Goal: Task Accomplishment & Management: Use online tool/utility

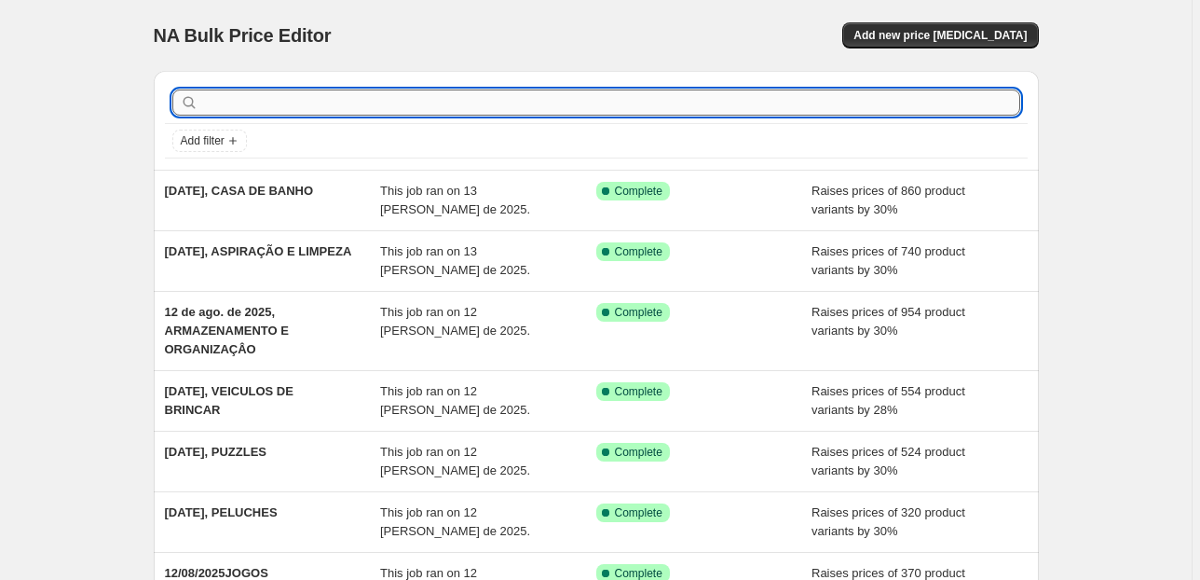
click at [323, 107] on input "text" at bounding box center [611, 102] width 818 height 26
click at [932, 43] on button "Add new price [MEDICAL_DATA]" at bounding box center [941, 35] width 196 height 26
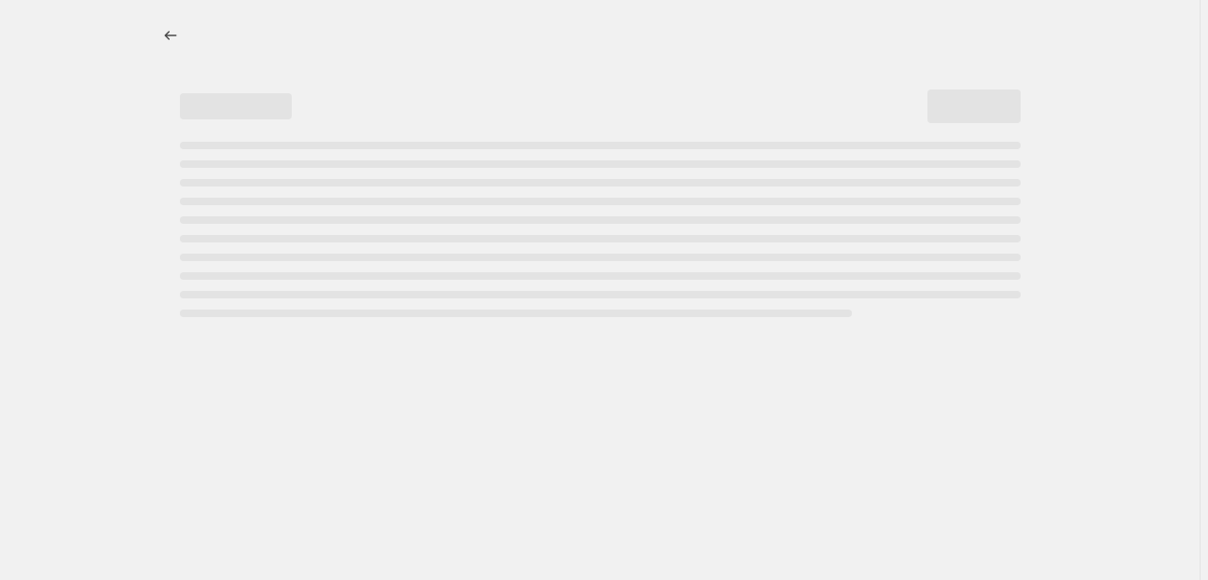
select select "percentage"
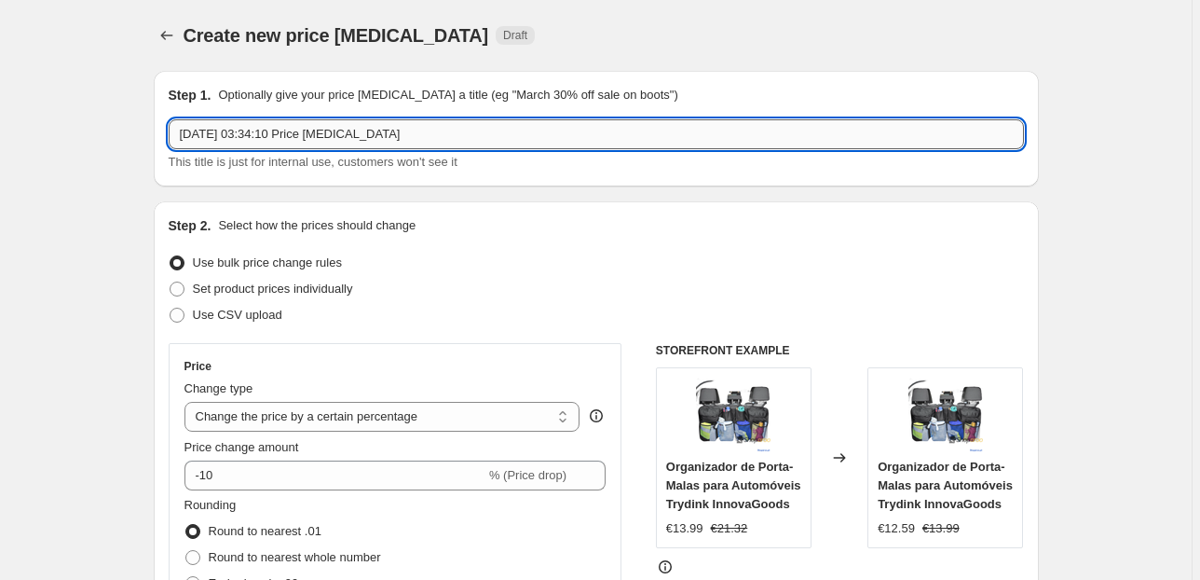
drag, startPoint x: 309, startPoint y: 133, endPoint x: 261, endPoint y: 131, distance: 48.5
click at [261, 131] on input "[DATE] 03:34:10 Price [MEDICAL_DATA]" at bounding box center [597, 134] width 856 height 30
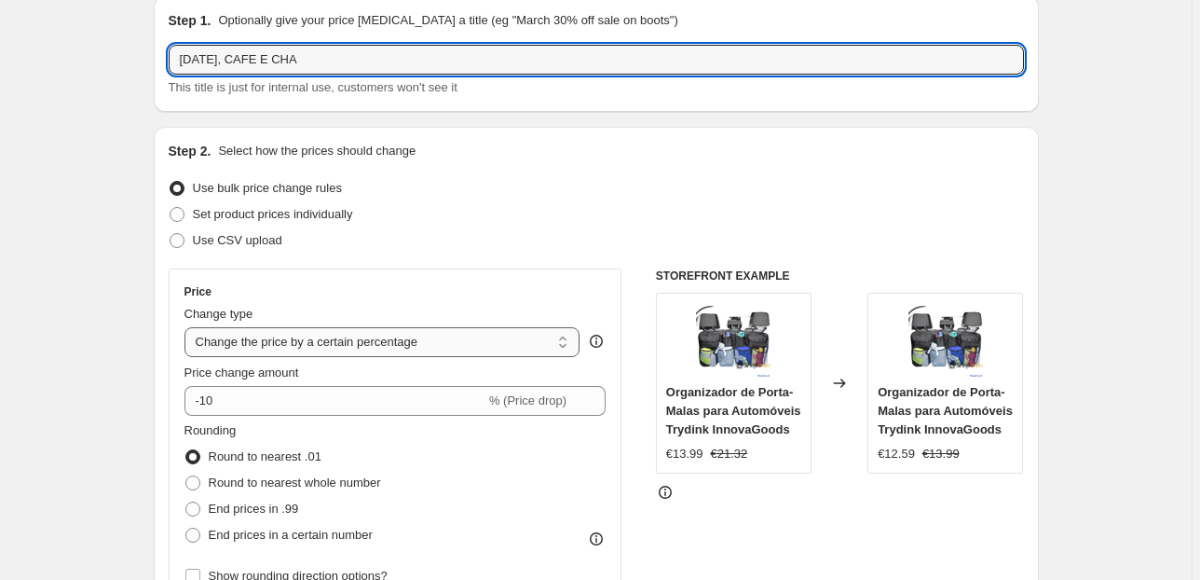
type input "[DATE], CAFE E CHA"
click at [298, 334] on select "Change the price to a certain amount Change the price by a certain amount Chang…" at bounding box center [383, 342] width 396 height 30
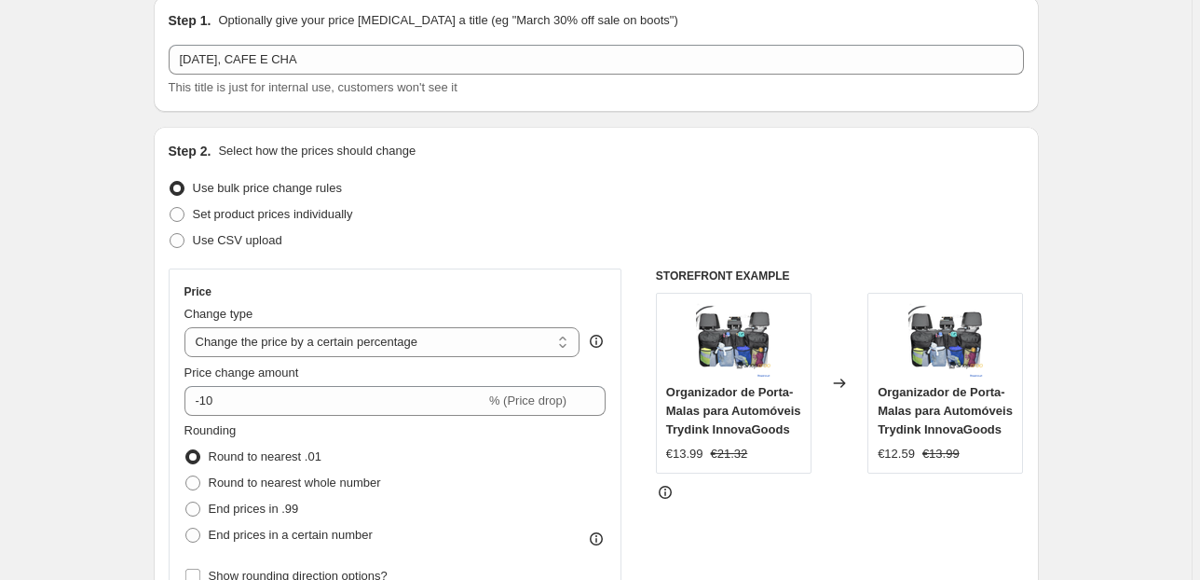
click at [461, 306] on div "Change type" at bounding box center [383, 314] width 396 height 19
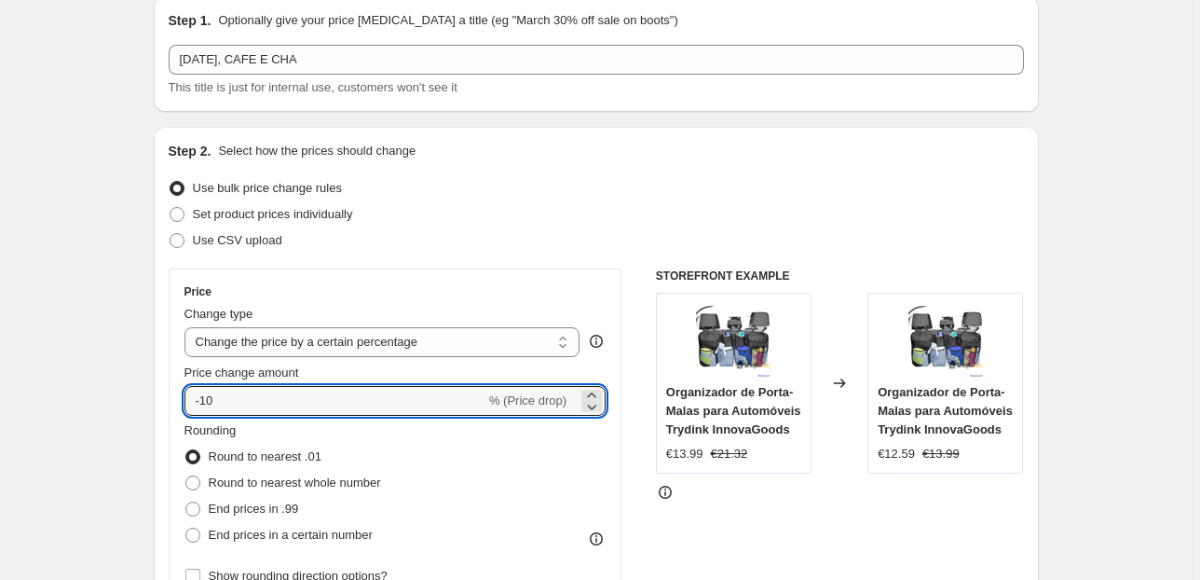
drag, startPoint x: 208, startPoint y: 406, endPoint x: 6, endPoint y: 415, distance: 202.4
type input "45"
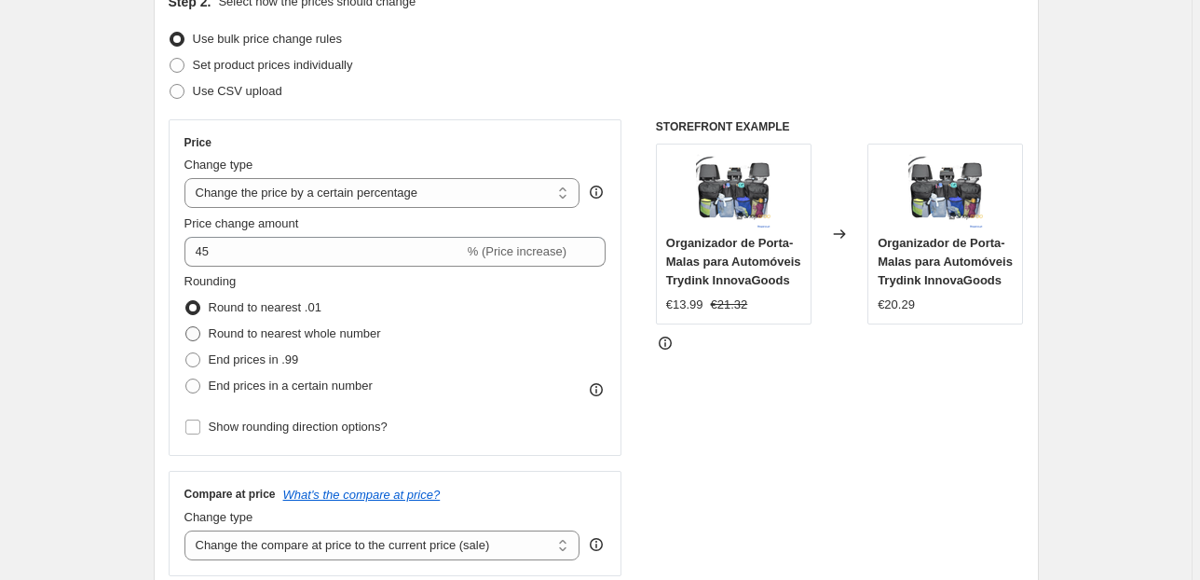
scroll to position [298, 0]
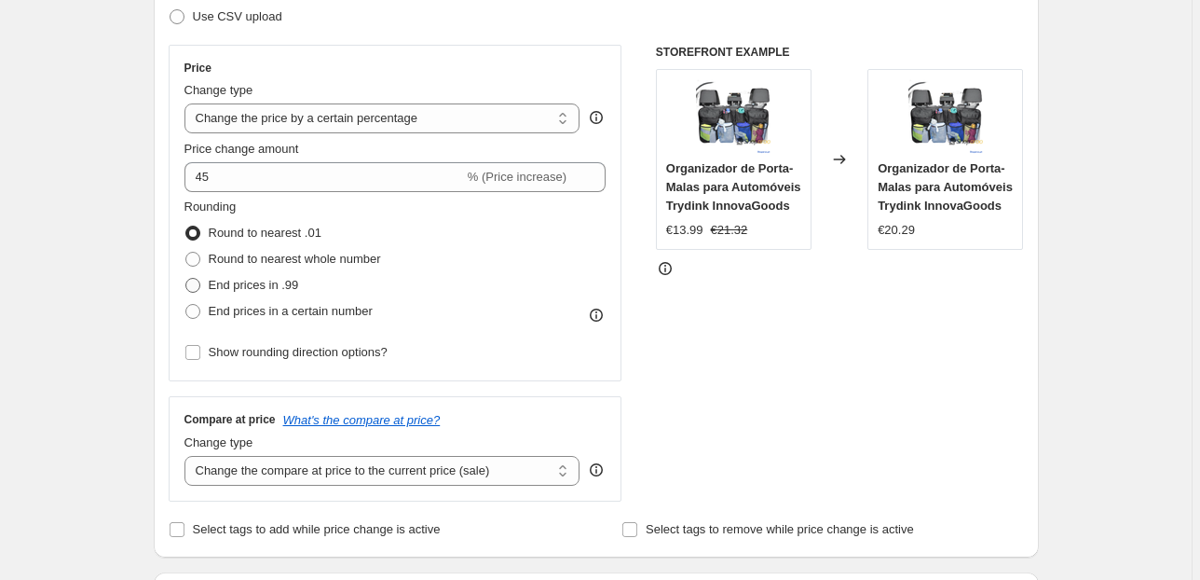
click at [283, 283] on span "End prices in .99" at bounding box center [254, 285] width 90 height 14
click at [186, 279] on input "End prices in .99" at bounding box center [185, 278] width 1 height 1
radio input "true"
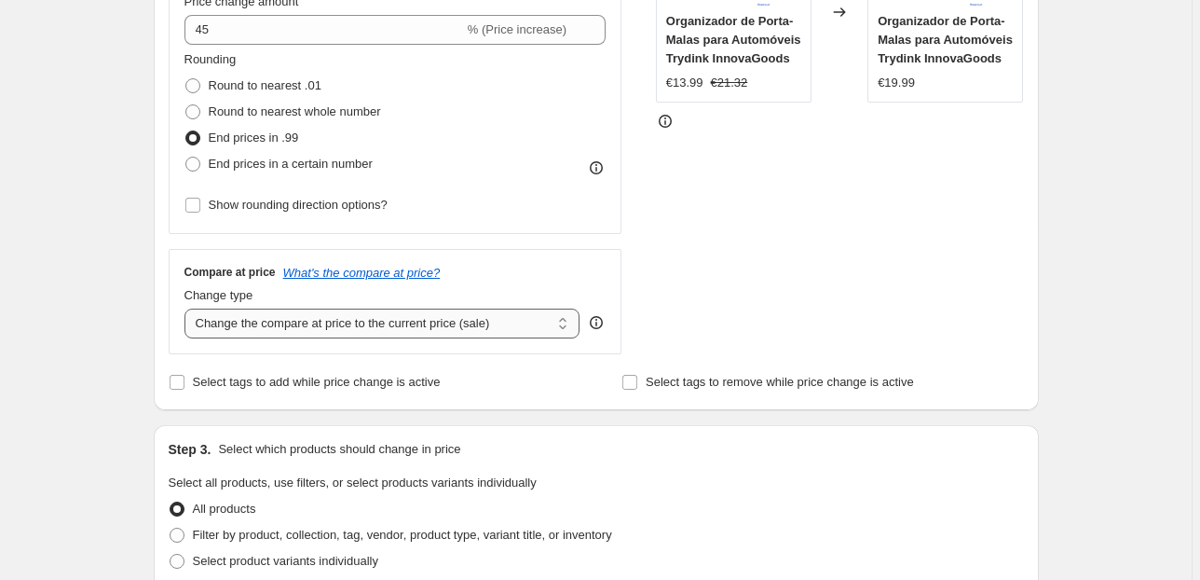
scroll to position [447, 0]
click at [503, 316] on select "Change the compare at price to the current price (sale) Change the compare at p…" at bounding box center [383, 322] width 396 height 30
drag, startPoint x: 541, startPoint y: 322, endPoint x: 542, endPoint y: 333, distance: 10.4
click at [541, 322] on select "Change the compare at price to the current price (sale) Change the compare at p…" at bounding box center [383, 322] width 396 height 30
select select "pp"
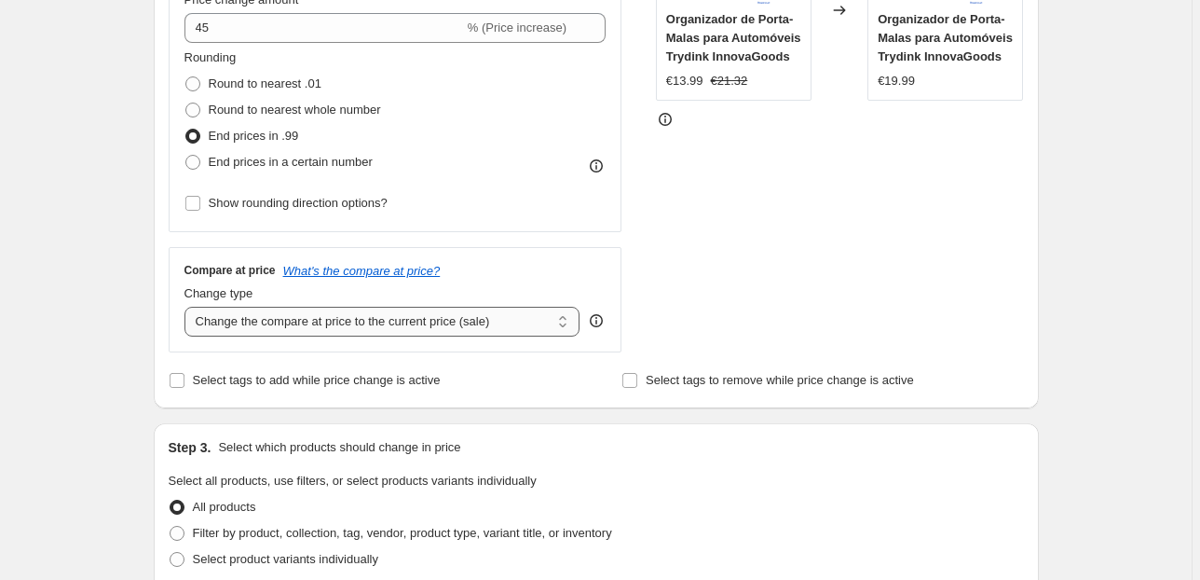
click at [187, 307] on select "Change the compare at price to the current price (sale) Change the compare at p…" at bounding box center [383, 322] width 396 height 30
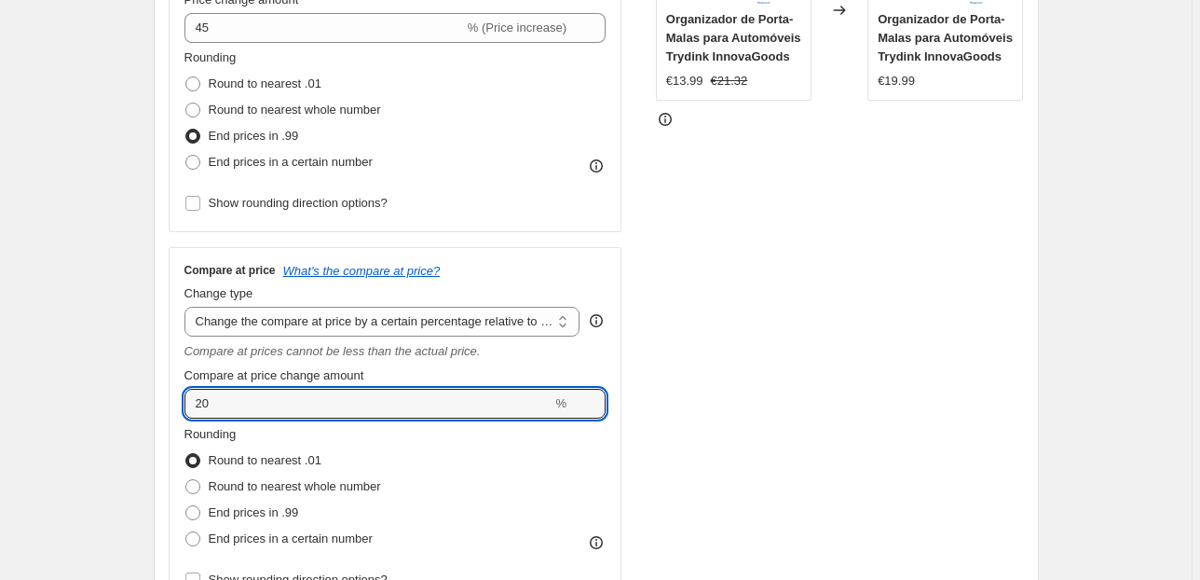
drag, startPoint x: 176, startPoint y: 410, endPoint x: 103, endPoint y: 413, distance: 72.8
type input "70"
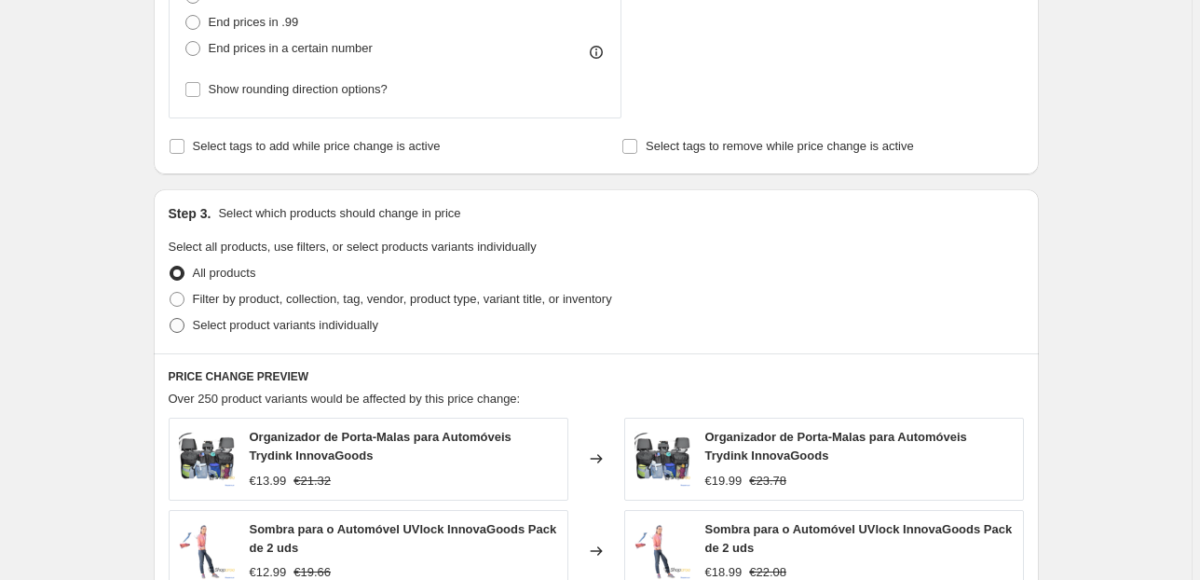
scroll to position [969, 0]
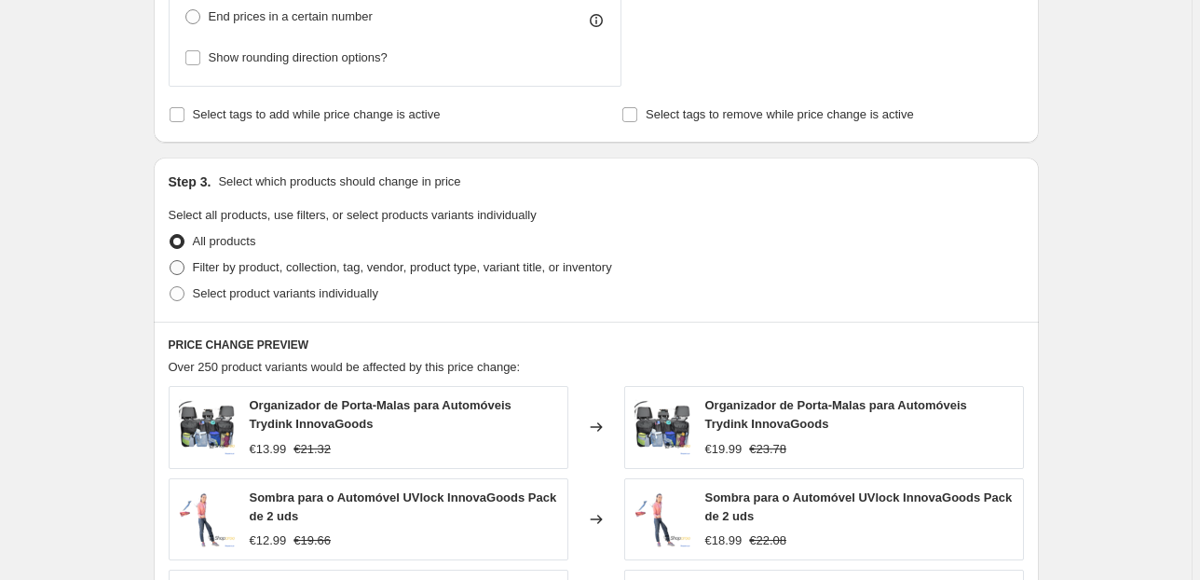
click at [367, 269] on span "Filter by product, collection, tag, vendor, product type, variant title, or inv…" at bounding box center [402, 267] width 419 height 14
click at [171, 261] on input "Filter by product, collection, tag, vendor, product type, variant title, or inv…" at bounding box center [170, 260] width 1 height 1
radio input "true"
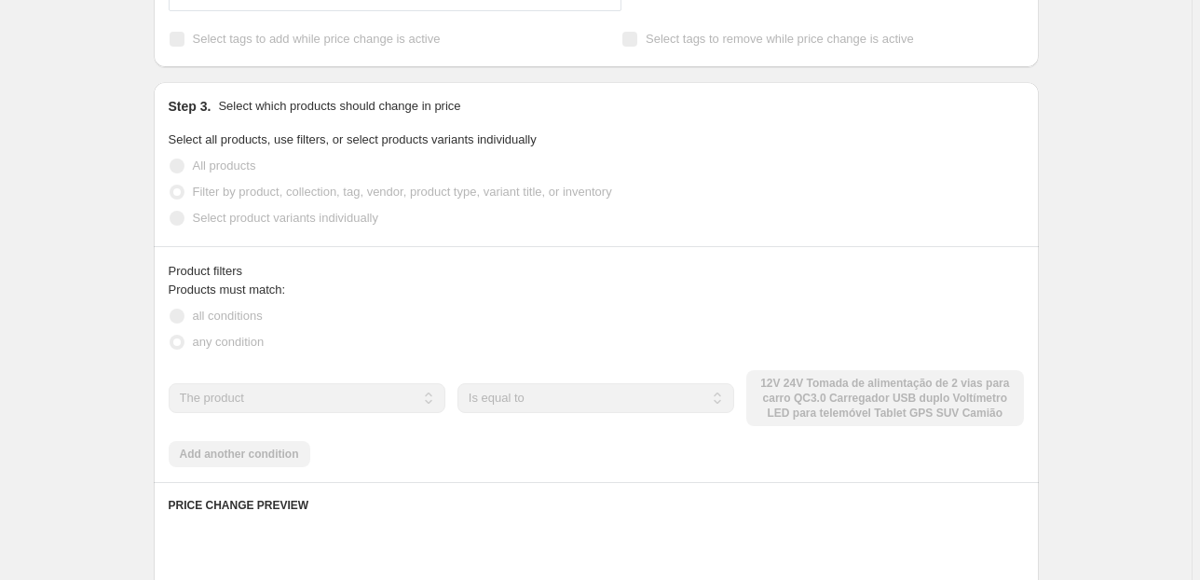
scroll to position [1118, 0]
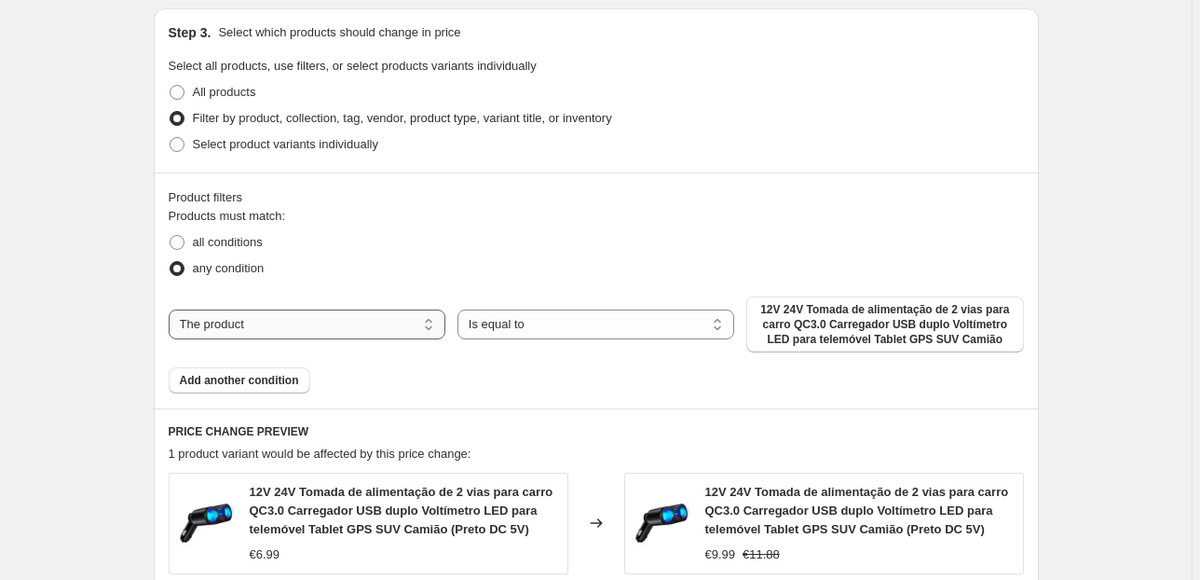
click at [354, 326] on select "The product The product's collection The product's tag The product's vendor The…" at bounding box center [307, 324] width 277 height 30
select select "collection"
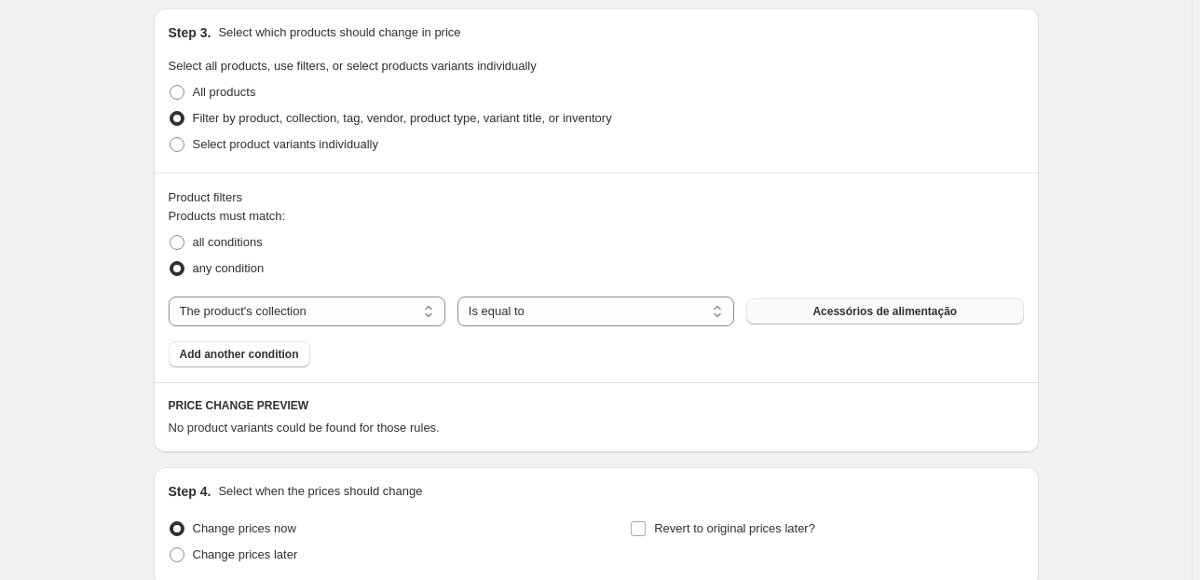
click at [810, 321] on button "Acessórios de alimentação" at bounding box center [885, 311] width 277 height 26
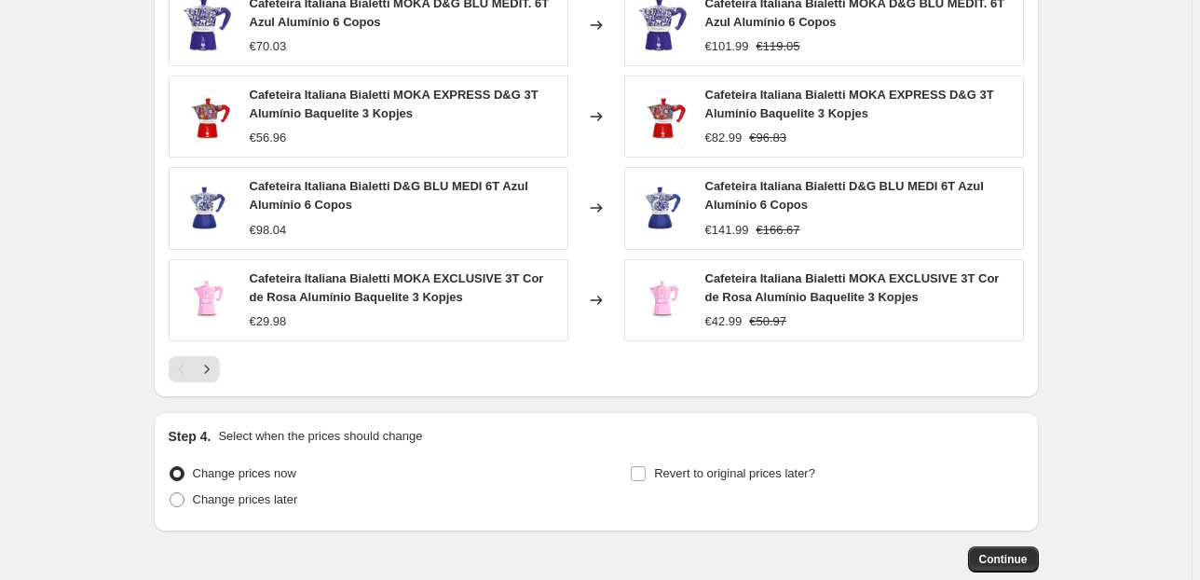
scroll to position [1776, 0]
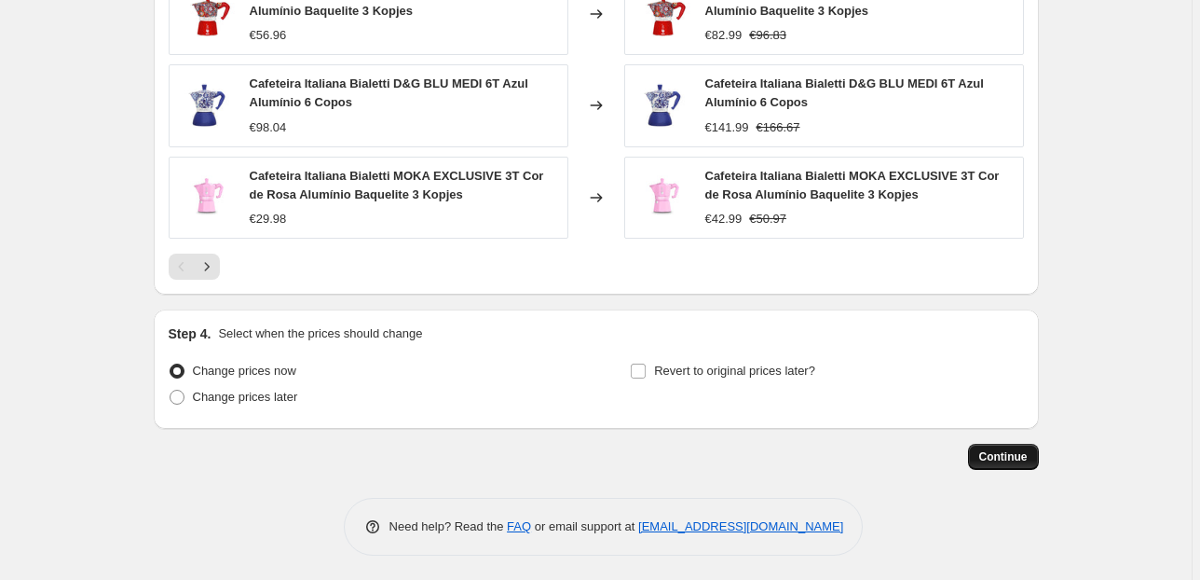
click at [1017, 449] on span "Continue" at bounding box center [1004, 456] width 48 height 15
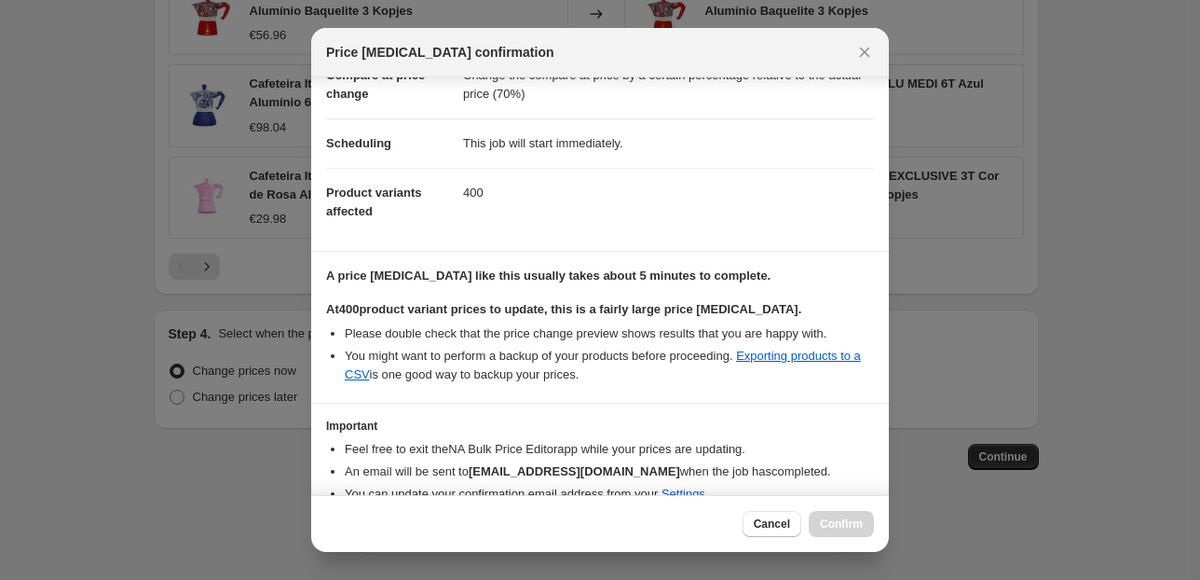
scroll to position [190, 0]
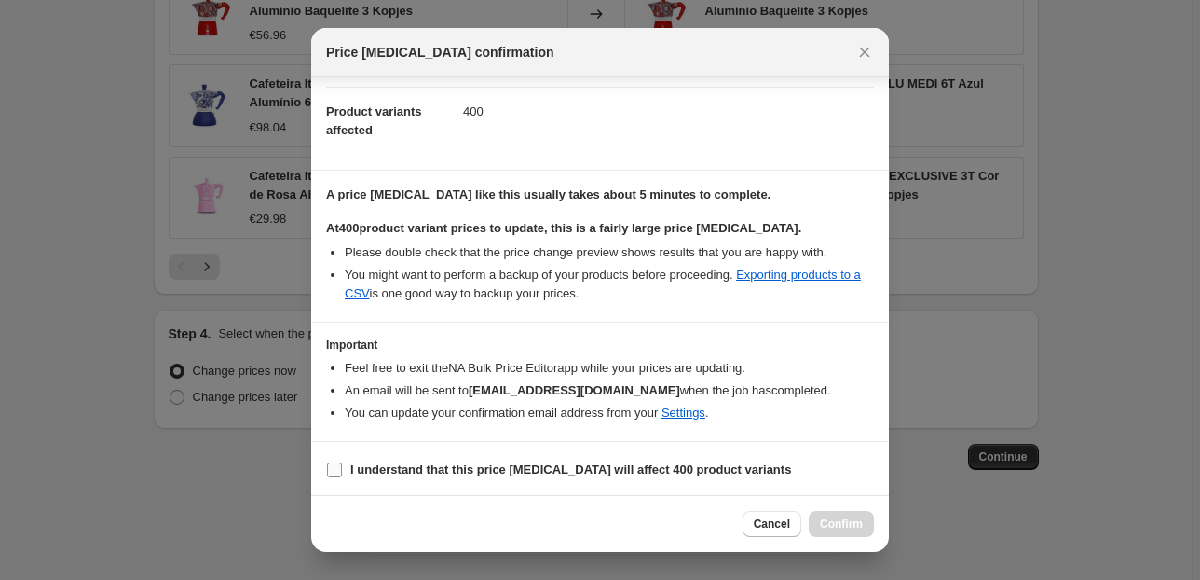
click at [333, 466] on input "I understand that this price [MEDICAL_DATA] will affect 400 product variants" at bounding box center [334, 469] width 15 height 15
checkbox input "true"
click at [859, 518] on span "Confirm" at bounding box center [841, 523] width 43 height 15
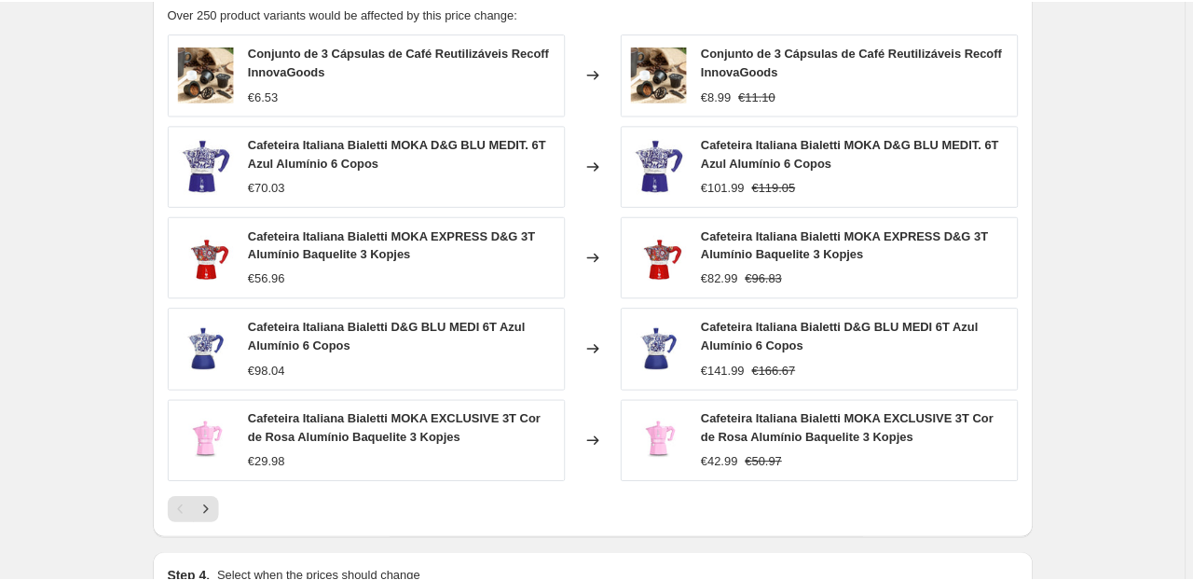
scroll to position [1552, 0]
